Goal: Task Accomplishment & Management: Manage account settings

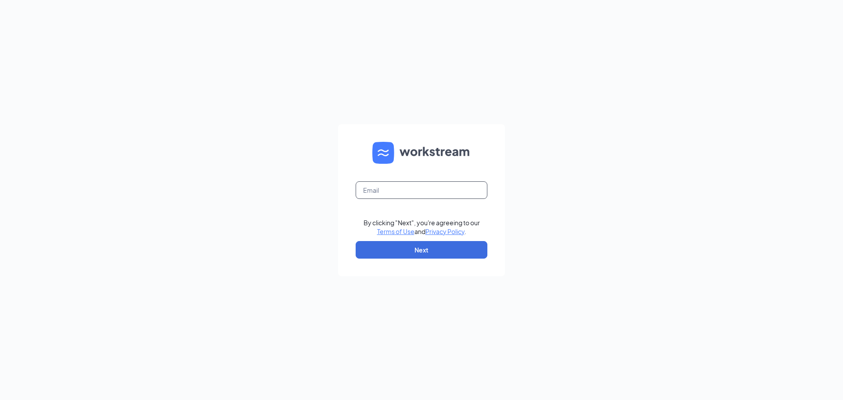
click at [416, 187] on input "text" at bounding box center [422, 190] width 132 height 18
type input "djm7748@gmail.com"
click at [438, 245] on button "Next" at bounding box center [422, 250] width 132 height 18
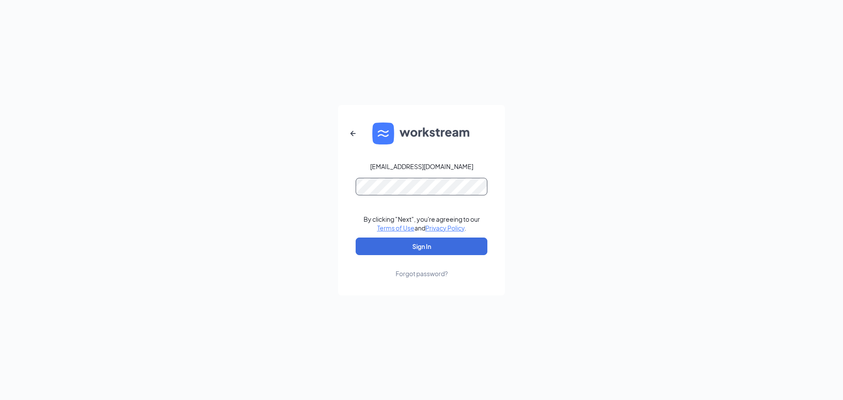
click at [356, 238] on button "Sign In" at bounding box center [422, 247] width 132 height 18
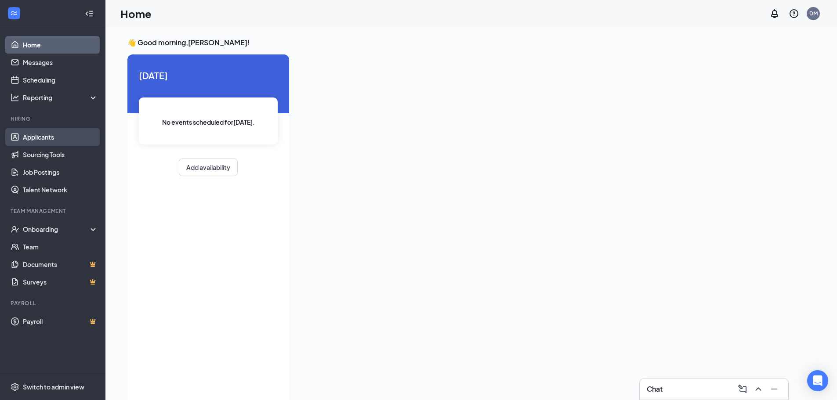
click at [23, 140] on link "Applicants" at bounding box center [60, 137] width 75 height 18
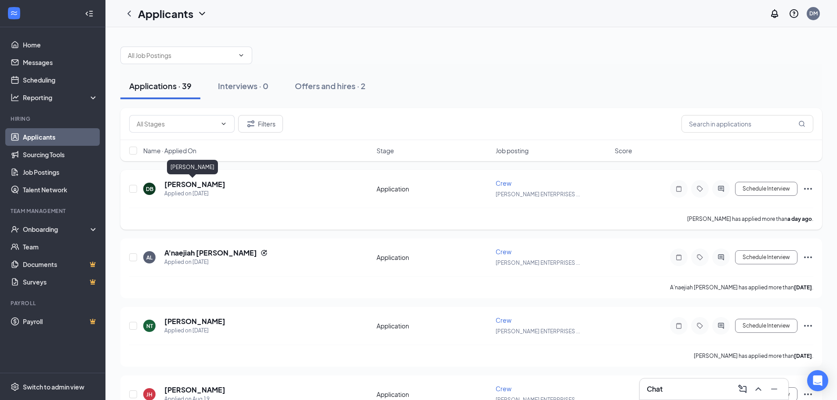
click at [195, 182] on h5 "[PERSON_NAME]" at bounding box center [194, 185] width 61 height 10
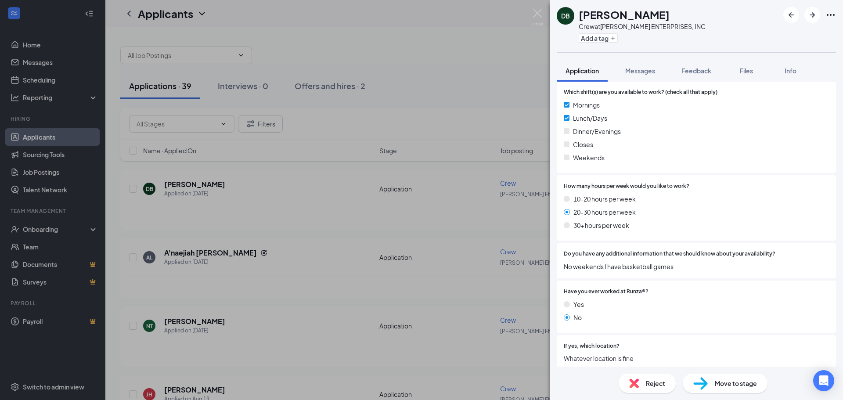
scroll to position [527, 0]
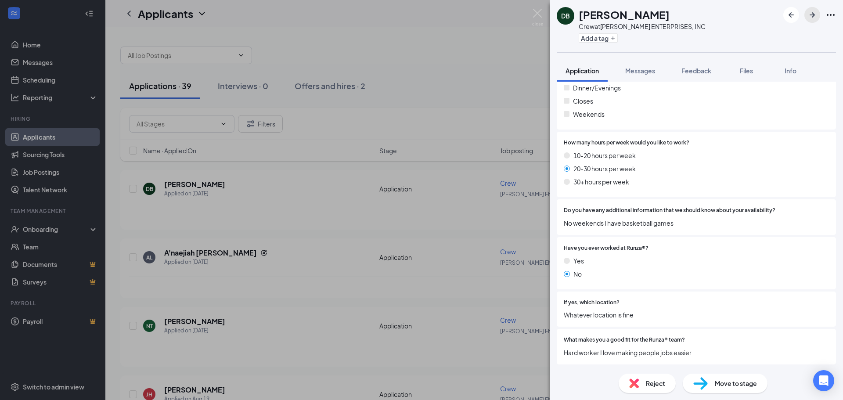
click at [818, 14] on icon "ArrowRight" at bounding box center [812, 15] width 11 height 11
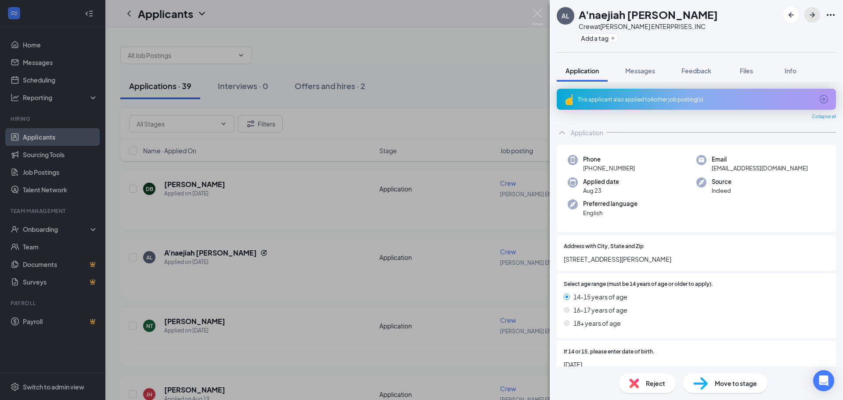
click at [814, 18] on icon "ArrowRight" at bounding box center [812, 15] width 11 height 11
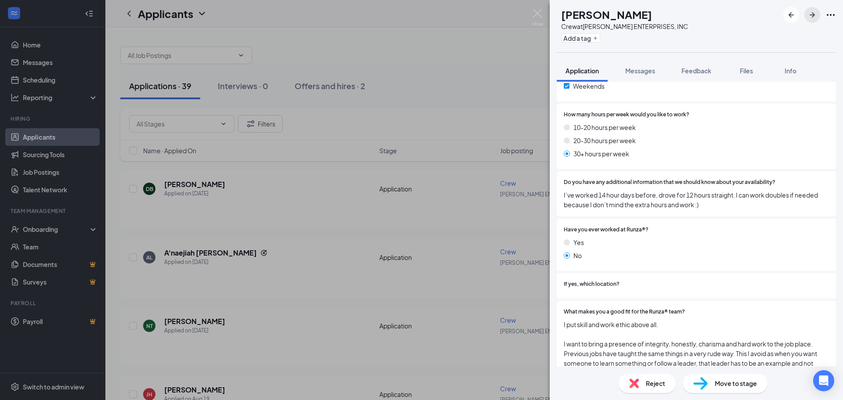
scroll to position [662, 0]
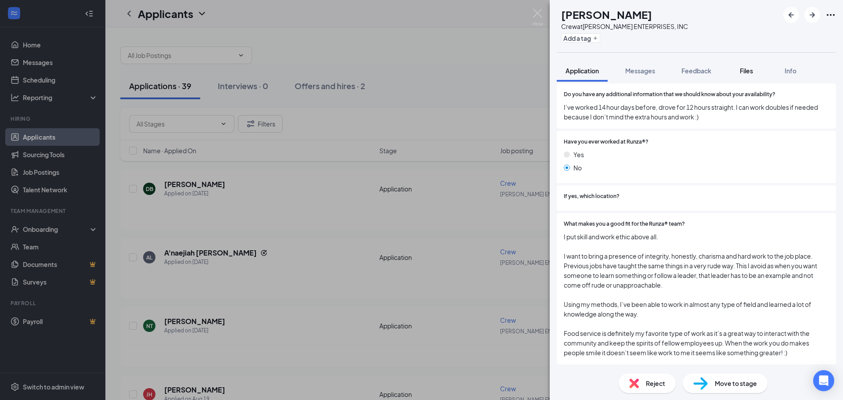
click at [745, 76] on button "Files" at bounding box center [746, 71] width 35 height 22
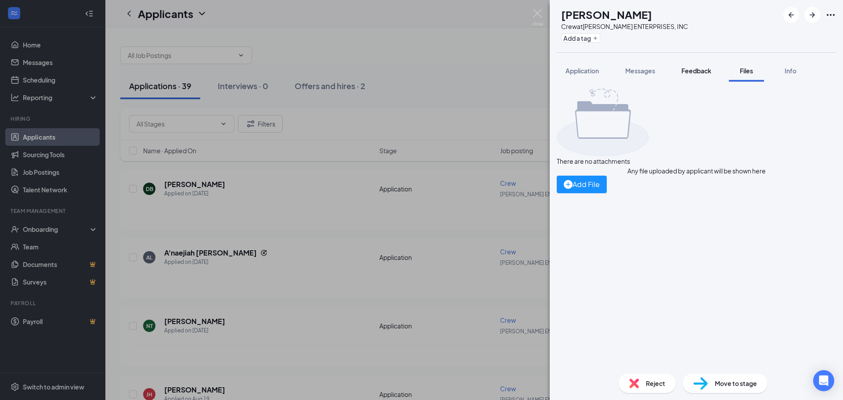
click at [707, 71] on span "Feedback" at bounding box center [697, 71] width 30 height 8
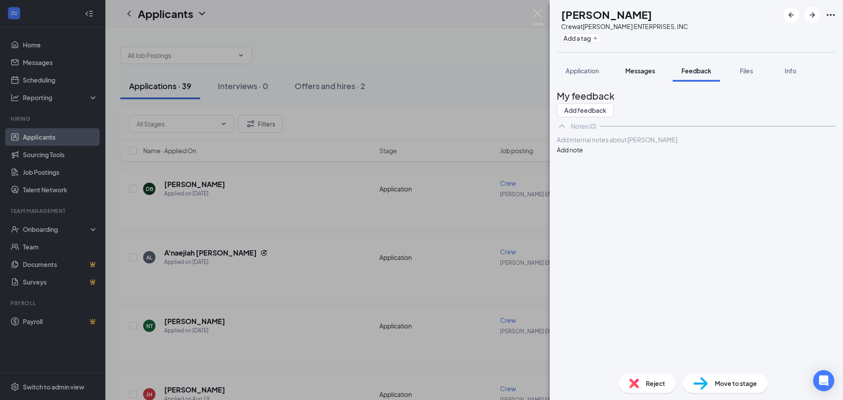
click at [632, 72] on span "Messages" at bounding box center [641, 71] width 30 height 8
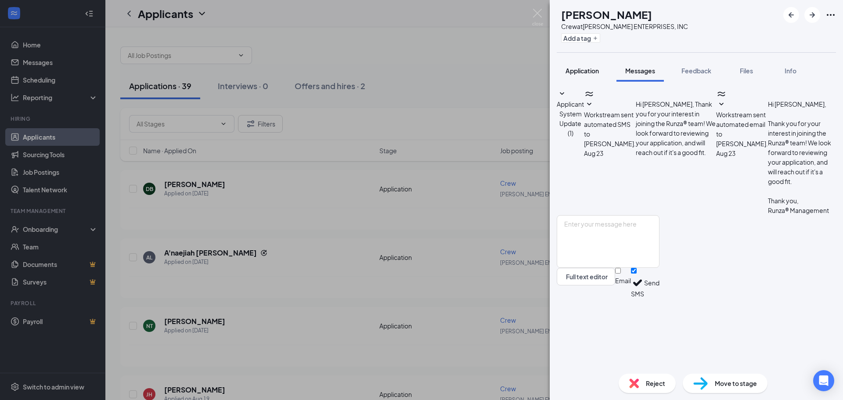
click at [597, 79] on button "Application" at bounding box center [582, 71] width 51 height 22
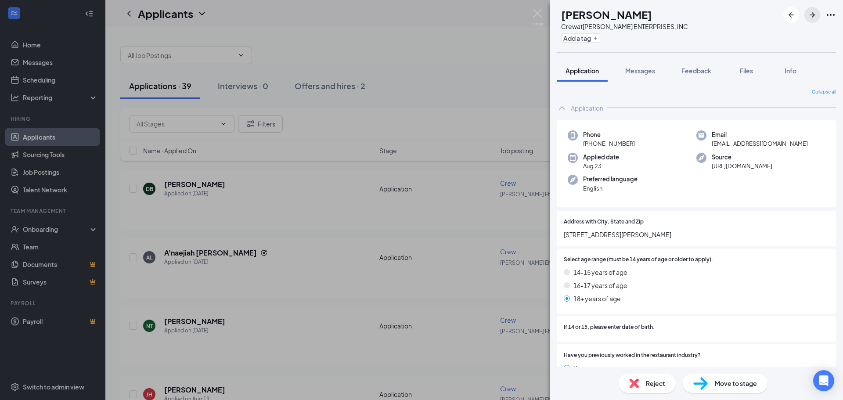
click at [816, 22] on button "button" at bounding box center [813, 15] width 16 height 16
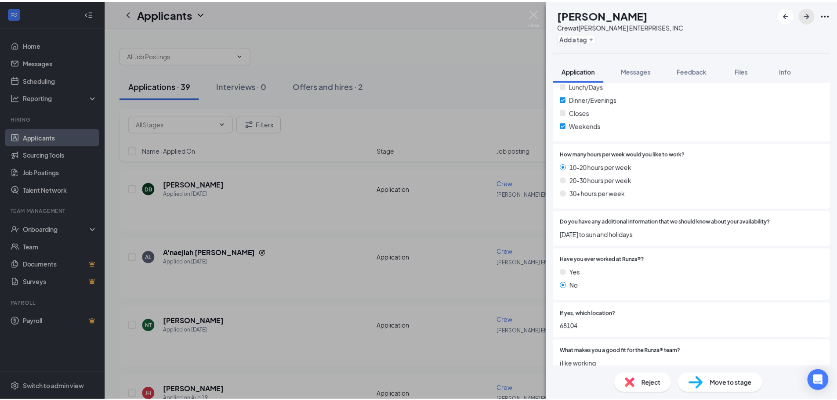
scroll to position [551, 0]
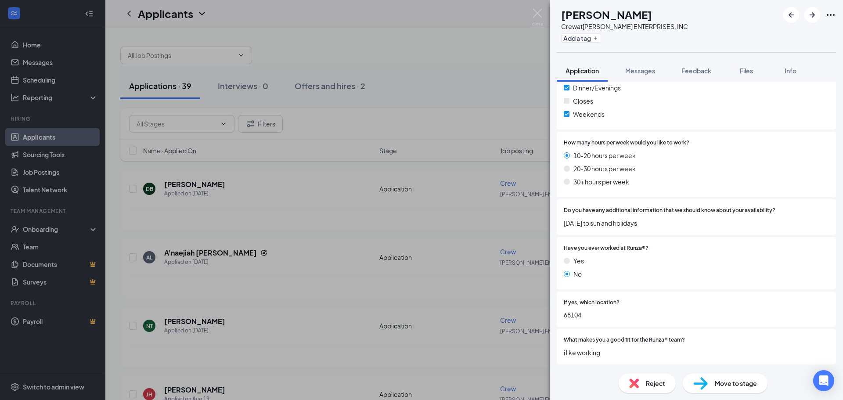
click at [481, 94] on div "[PERSON_NAME] [PERSON_NAME] Crew at [PERSON_NAME] ENTERPRISES, INC Add a tag Ap…" at bounding box center [421, 200] width 843 height 400
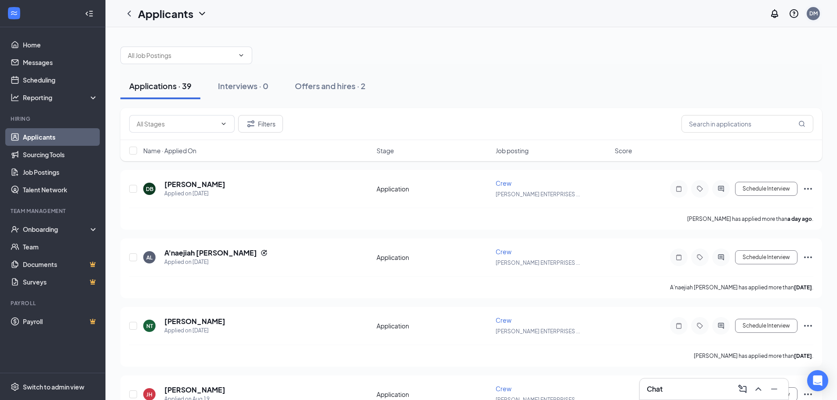
click at [814, 16] on div "DM" at bounding box center [813, 13] width 8 height 7
click at [739, 102] on div "Log out" at bounding box center [776, 98] width 108 height 9
